Goal: Transaction & Acquisition: Obtain resource

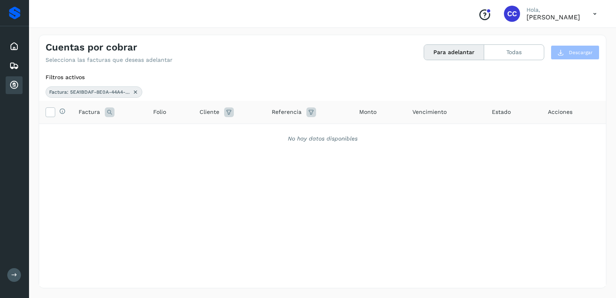
click at [109, 114] on icon at bounding box center [110, 112] width 10 height 10
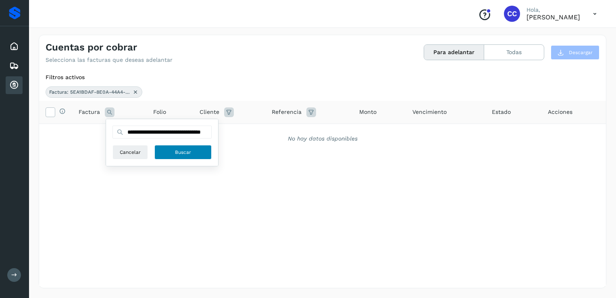
click at [202, 153] on button "Buscar" at bounding box center [182, 152] width 57 height 15
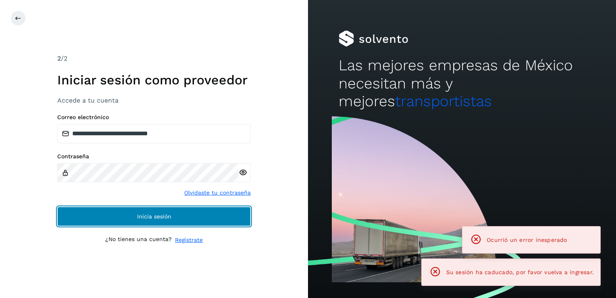
click at [155, 215] on span "Inicia sesión" at bounding box center [154, 216] width 34 height 6
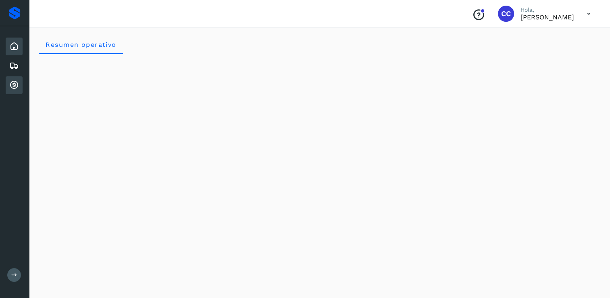
click at [14, 81] on icon at bounding box center [14, 85] width 10 height 10
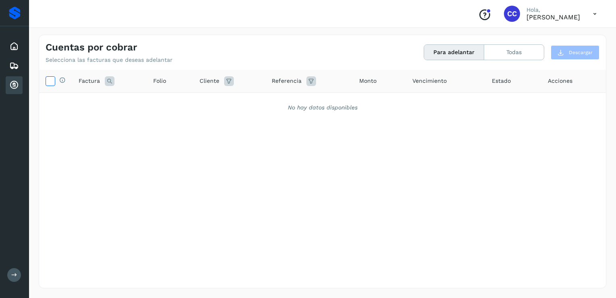
click at [50, 81] on icon at bounding box center [50, 80] width 8 height 8
click at [110, 80] on span "Selecciona todas las facturas disponibles para adelanto" at bounding box center [118, 88] width 101 height 22
click at [108, 80] on span "Selecciona todas las facturas disponibles para adelanto" at bounding box center [118, 88] width 101 height 22
click at [106, 76] on icon at bounding box center [110, 81] width 10 height 10
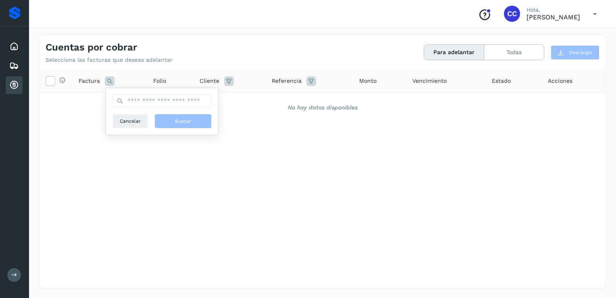
click at [141, 108] on div "Cancelar Buscar" at bounding box center [162, 111] width 99 height 34
click at [137, 101] on input "text" at bounding box center [162, 100] width 99 height 13
type input "**********"
click at [175, 119] on span "Buscar" at bounding box center [183, 120] width 16 height 7
